Goal: Task Accomplishment & Management: Manage account settings

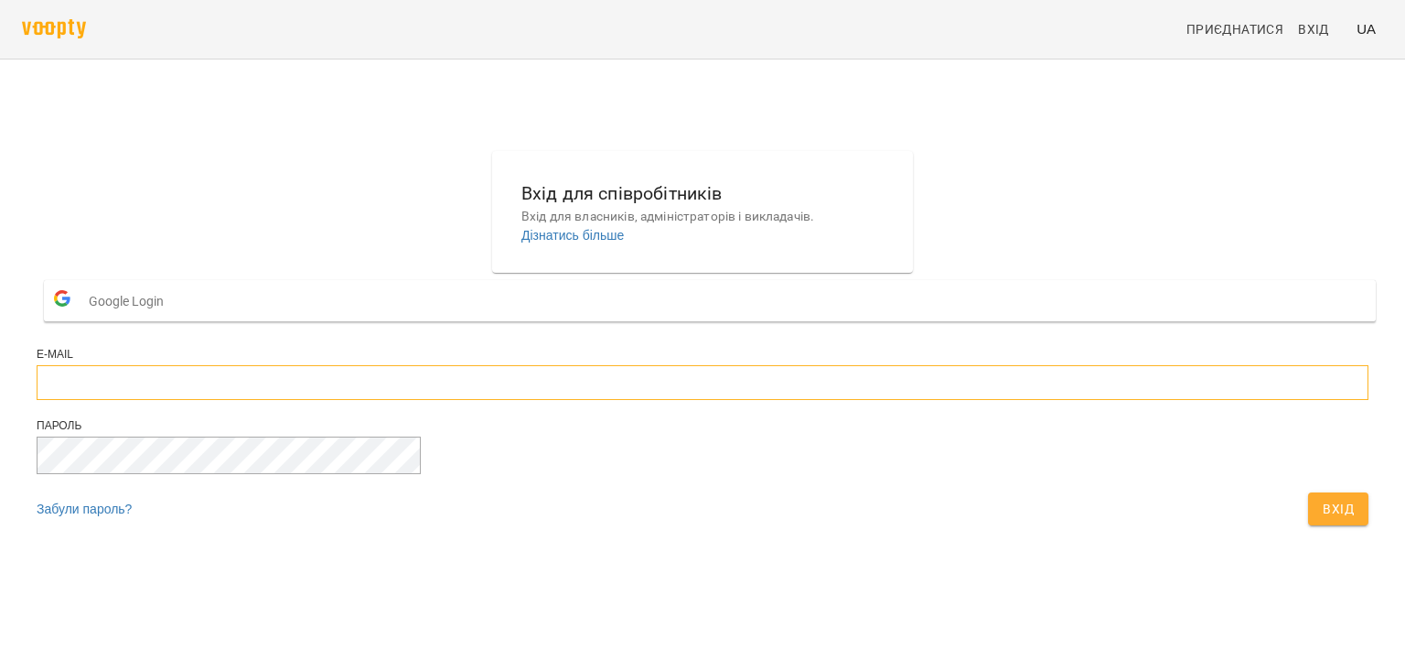
click at [679, 400] on input "email" at bounding box center [703, 382] width 1332 height 35
type input "**********"
click at [1308, 492] on button "Вхід" at bounding box center [1338, 508] width 60 height 33
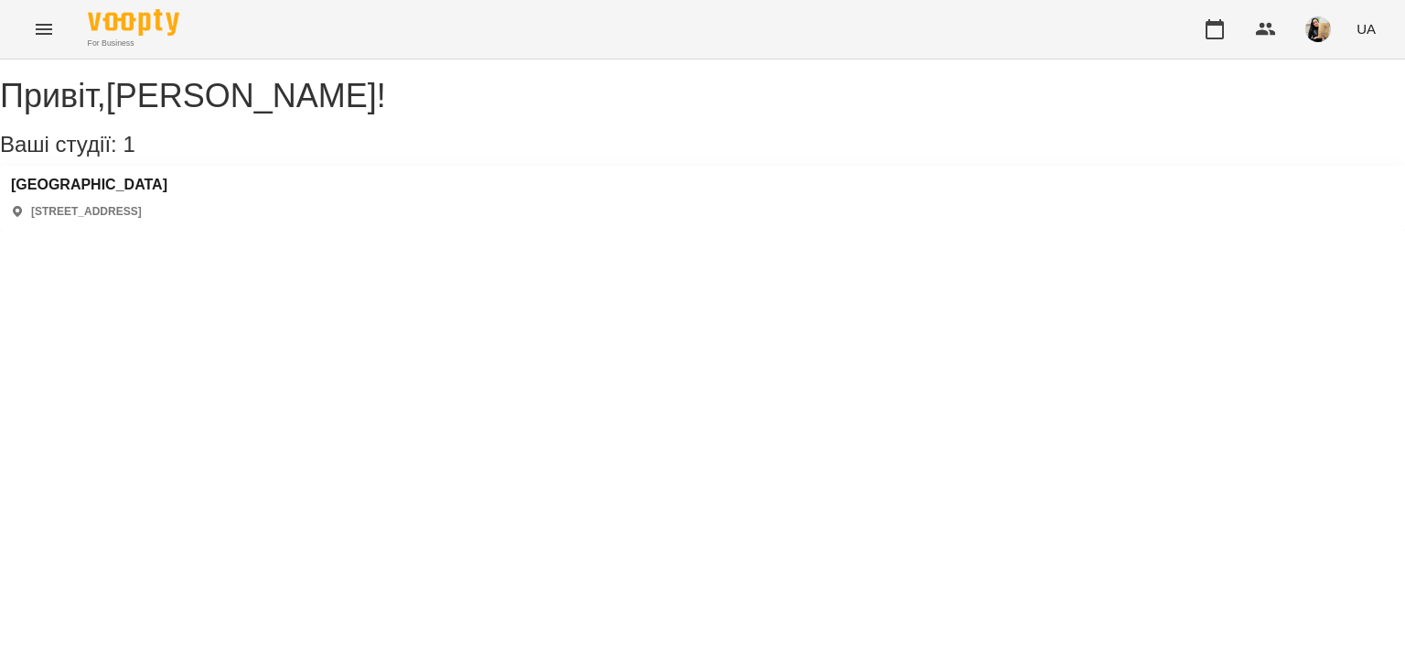
click at [53, 33] on icon "Menu" at bounding box center [44, 29] width 22 height 22
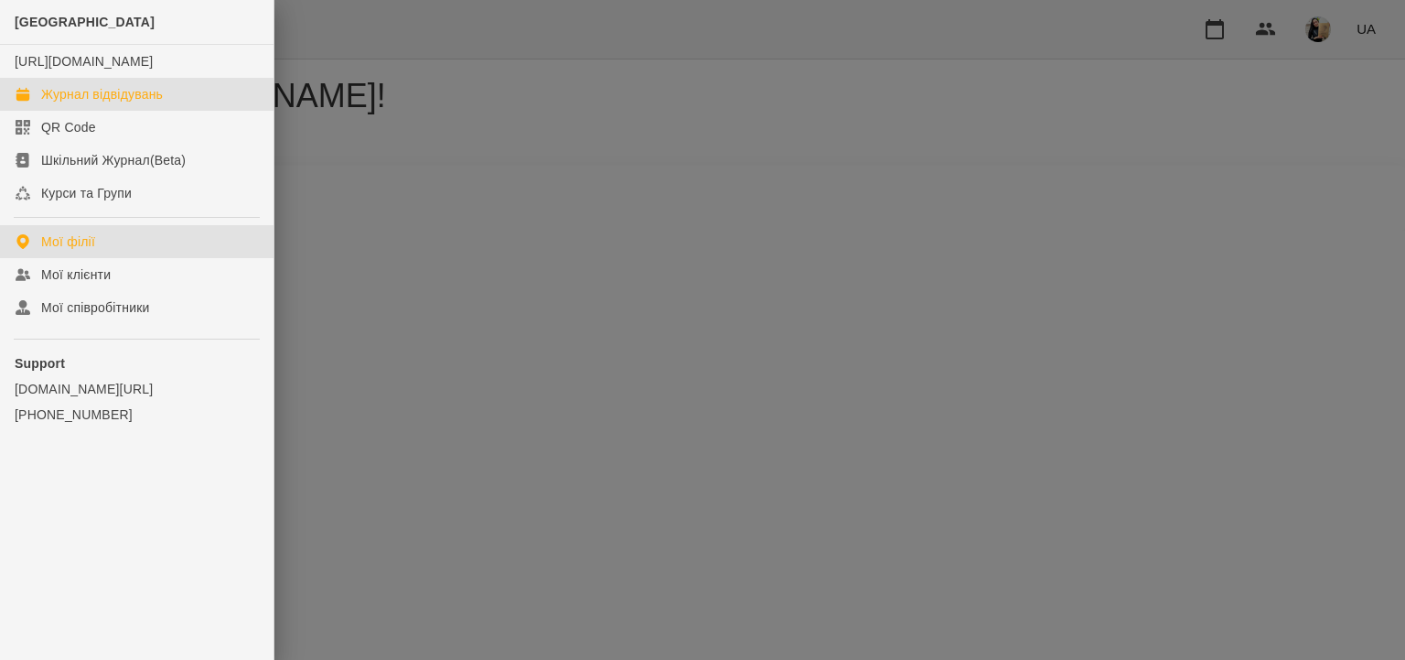
click at [91, 103] on div "Журнал відвідувань" at bounding box center [102, 94] width 122 height 18
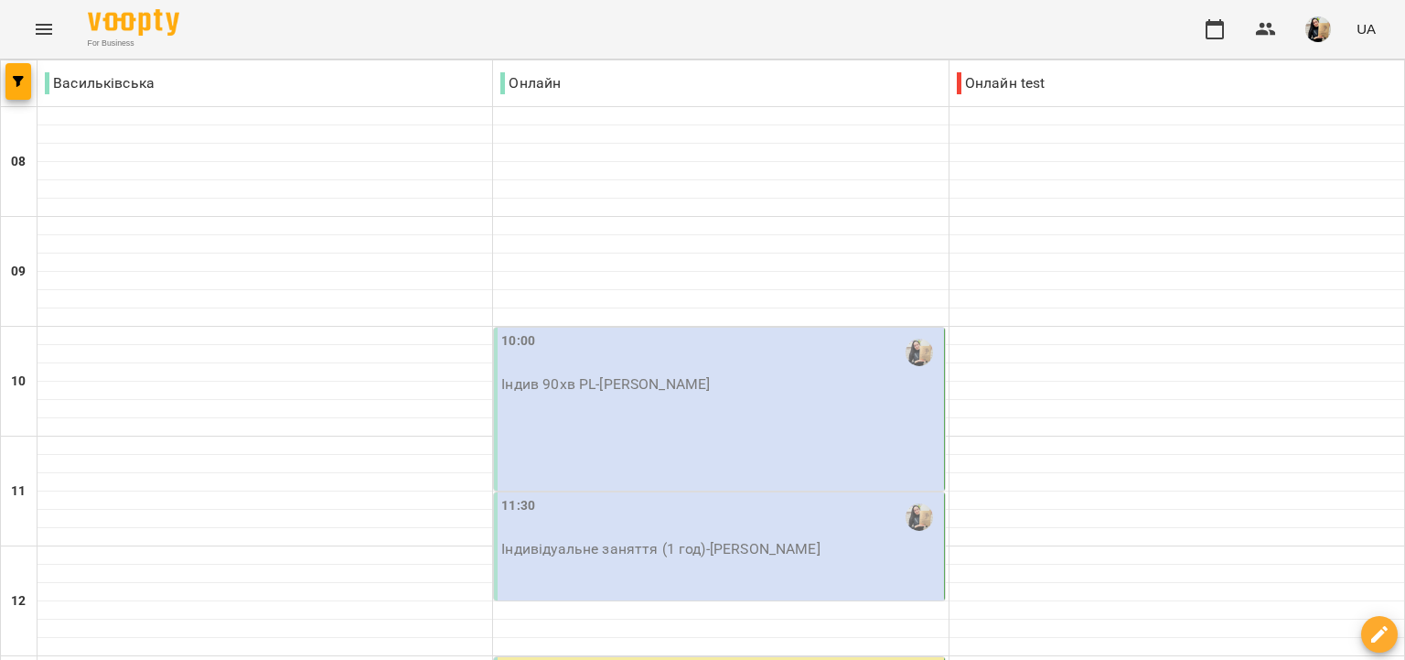
click at [668, 371] on div "10:00" at bounding box center [720, 352] width 438 height 42
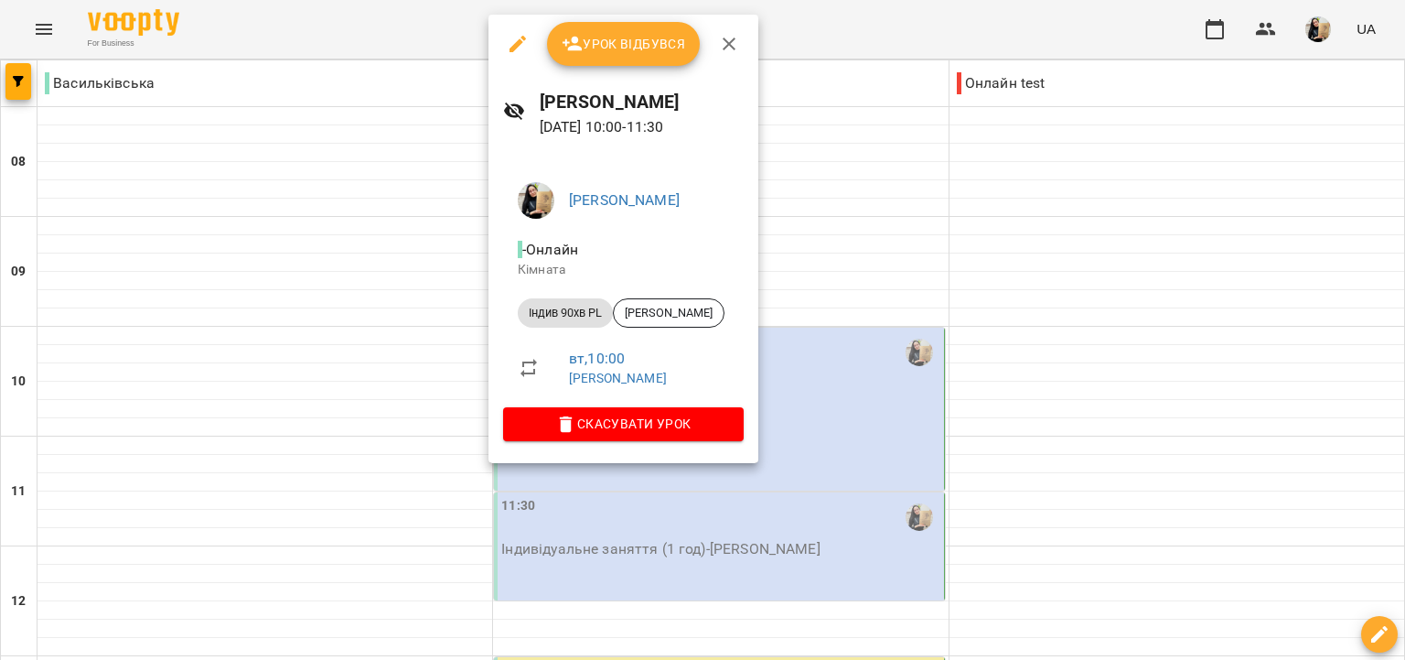
click at [647, 64] on button "Урок відбувся" at bounding box center [624, 44] width 154 height 44
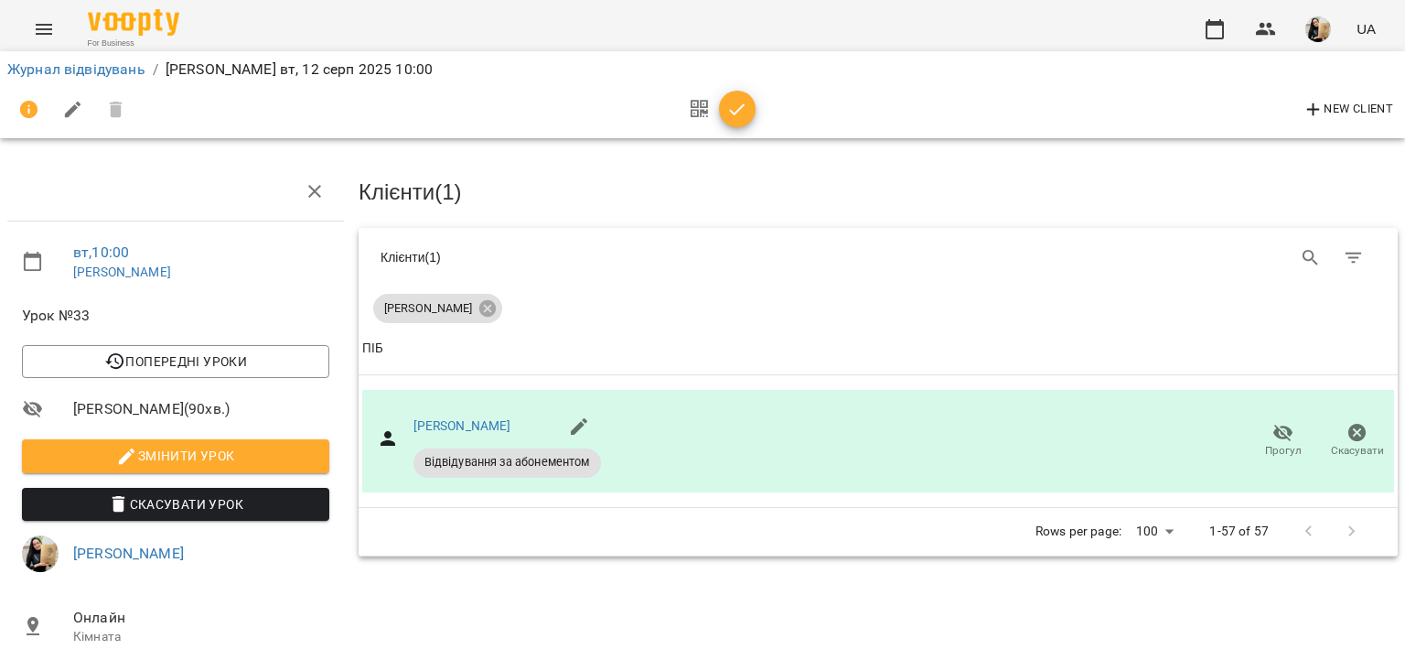
click at [740, 113] on icon "button" at bounding box center [737, 110] width 22 height 22
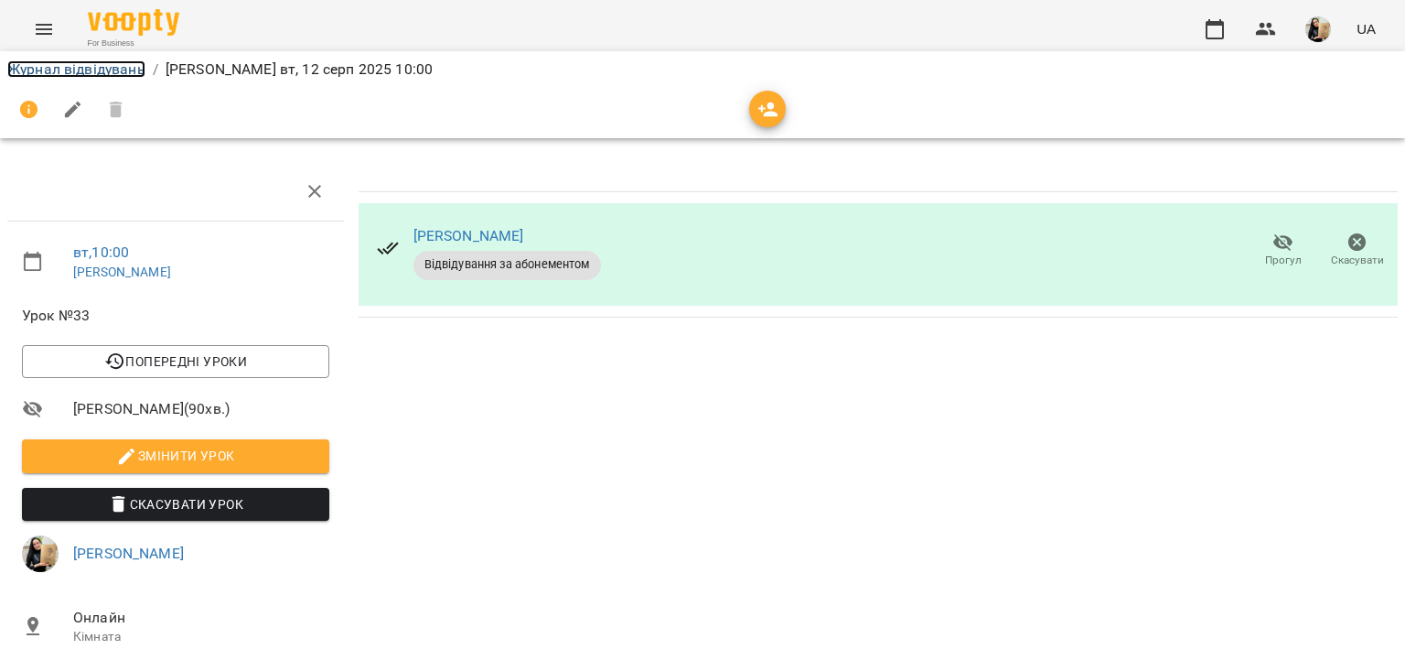
click at [71, 67] on link "Журнал відвідувань" at bounding box center [76, 68] width 138 height 17
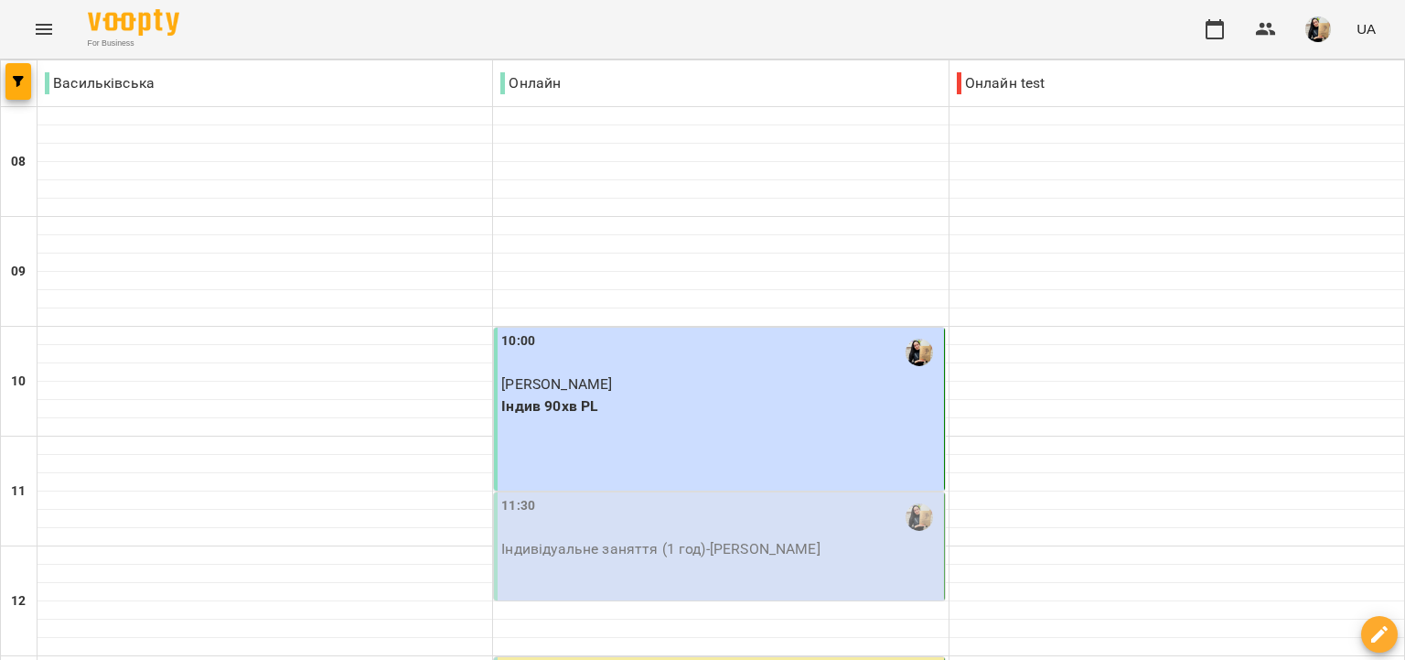
scroll to position [632, 0]
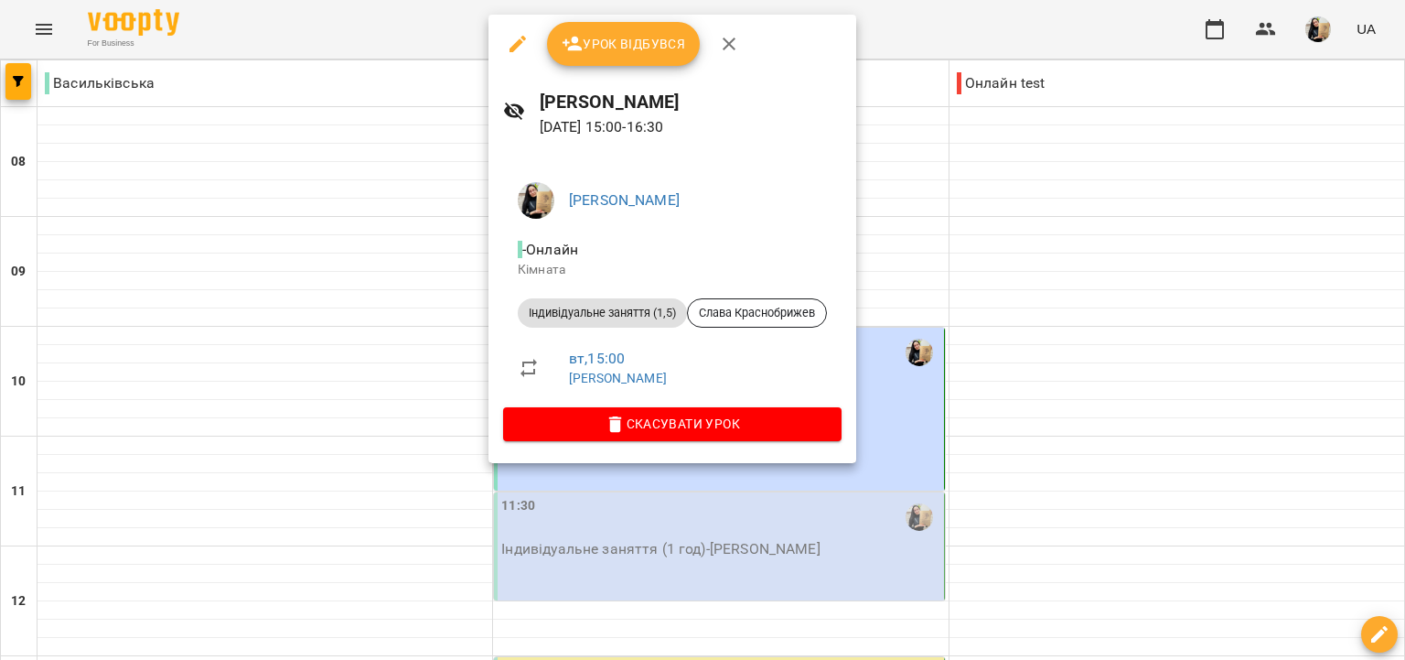
click at [690, 423] on span "Скасувати Урок" at bounding box center [672, 424] width 309 height 22
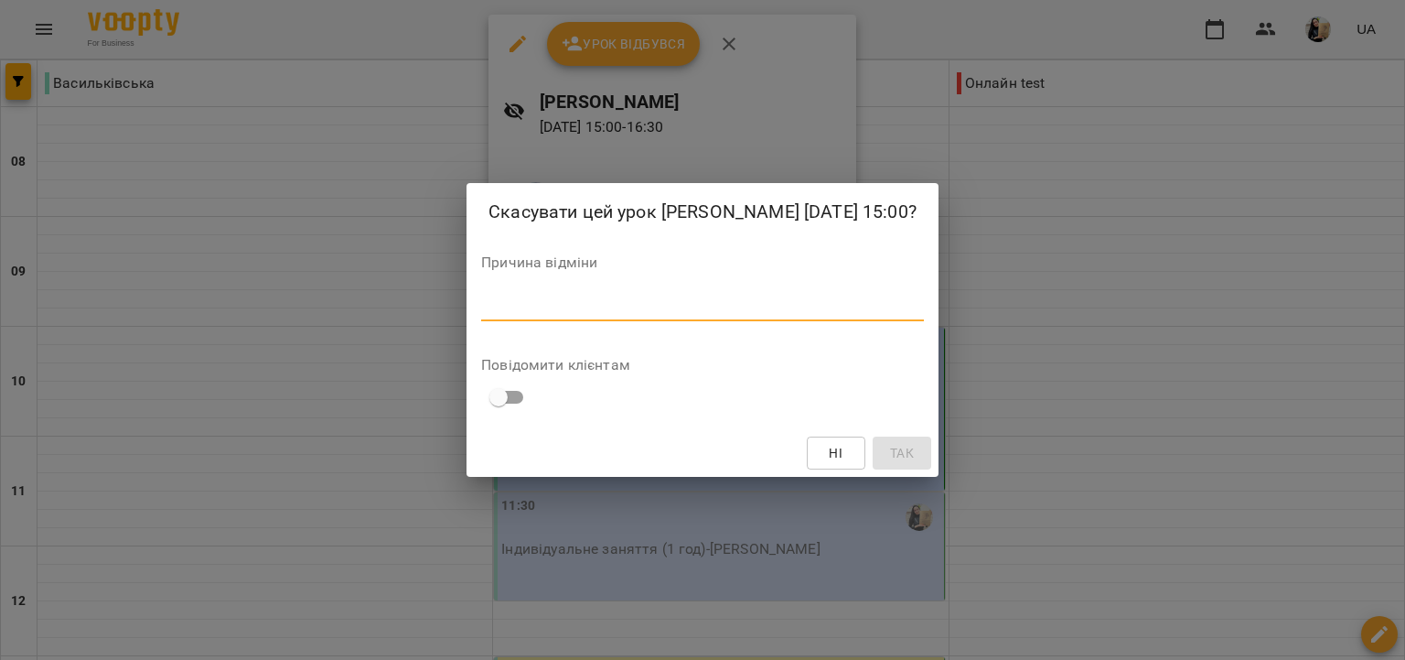
click at [644, 315] on textarea at bounding box center [702, 305] width 443 height 17
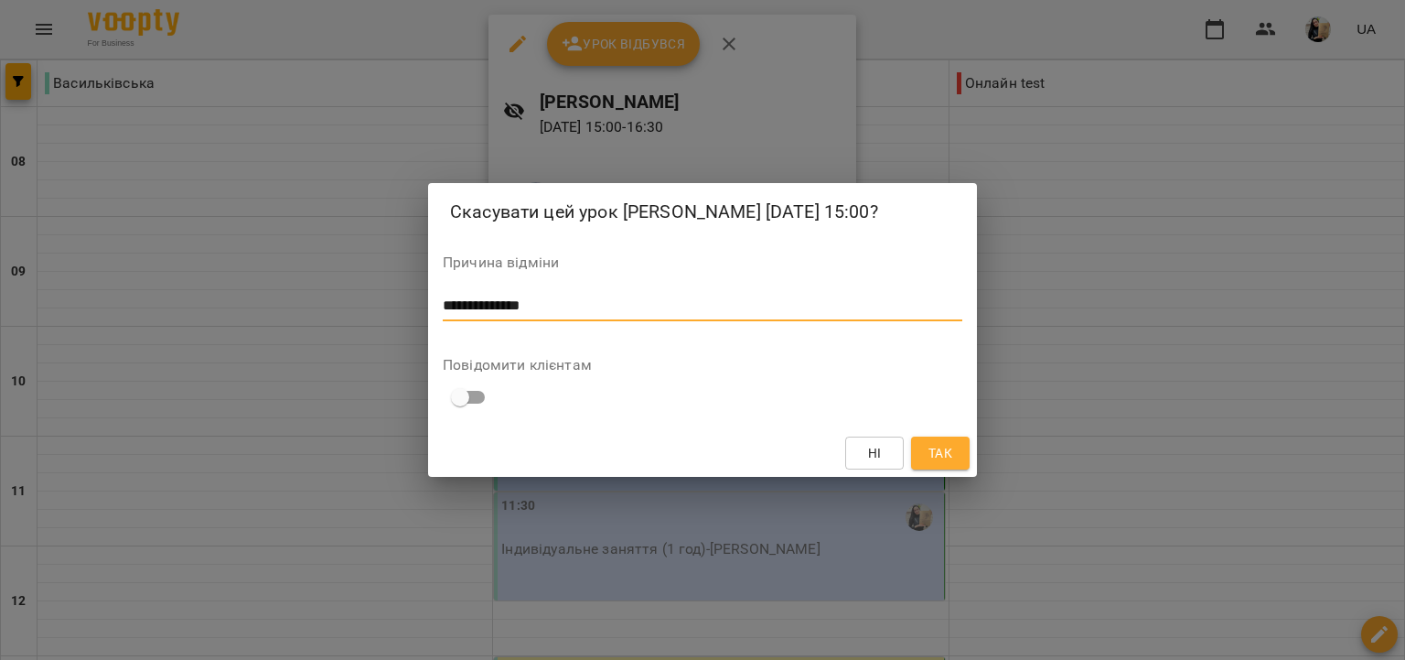
type textarea "**********"
click at [942, 469] on button "Так" at bounding box center [940, 452] width 59 height 33
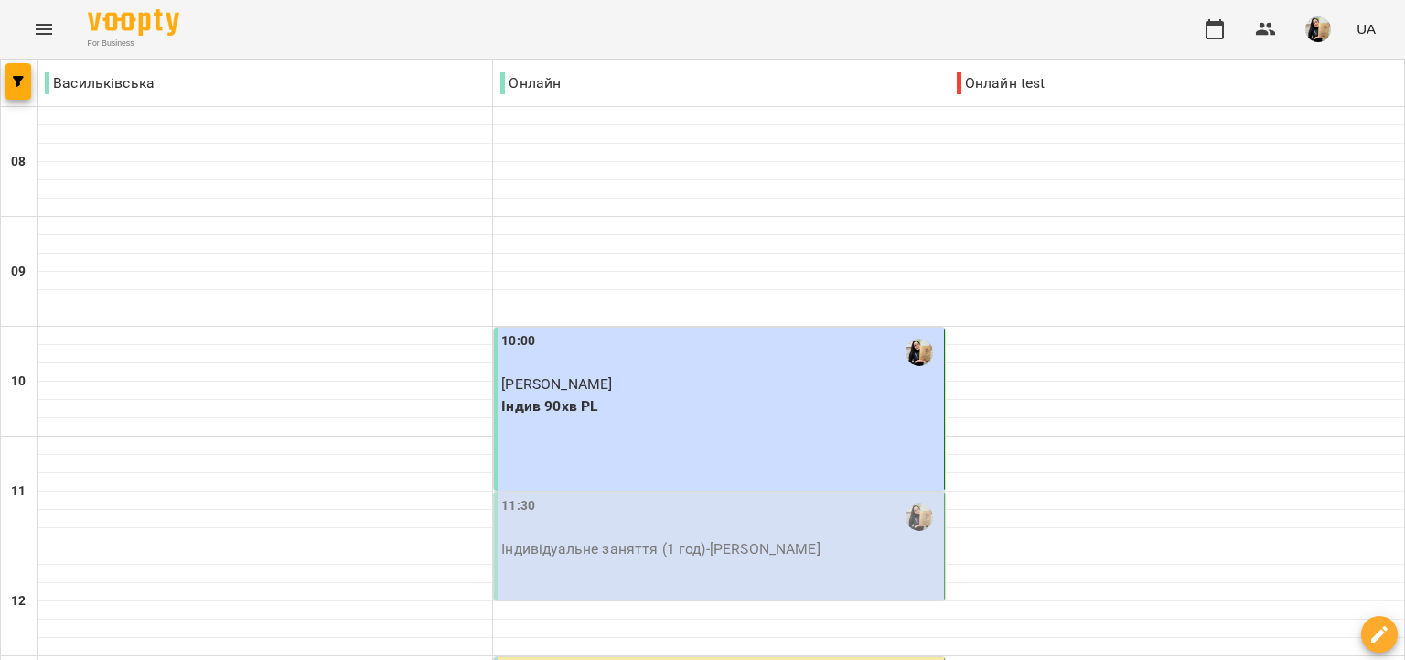
scroll to position [210, 0]
